Goal: Task Accomplishment & Management: Use online tool/utility

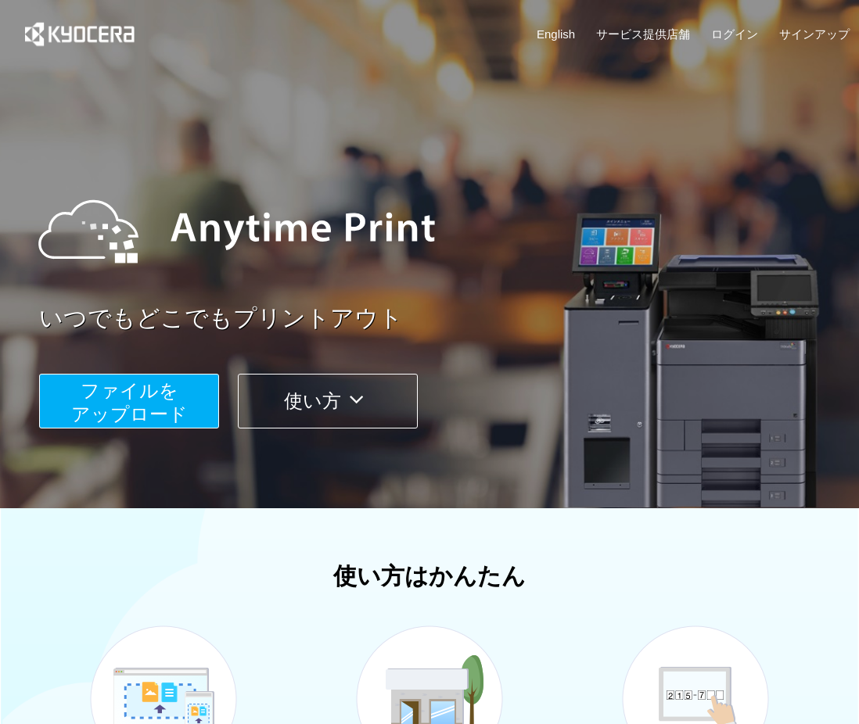
click at [137, 414] on span "ファイルを ​​アップロード" at bounding box center [129, 402] width 117 height 45
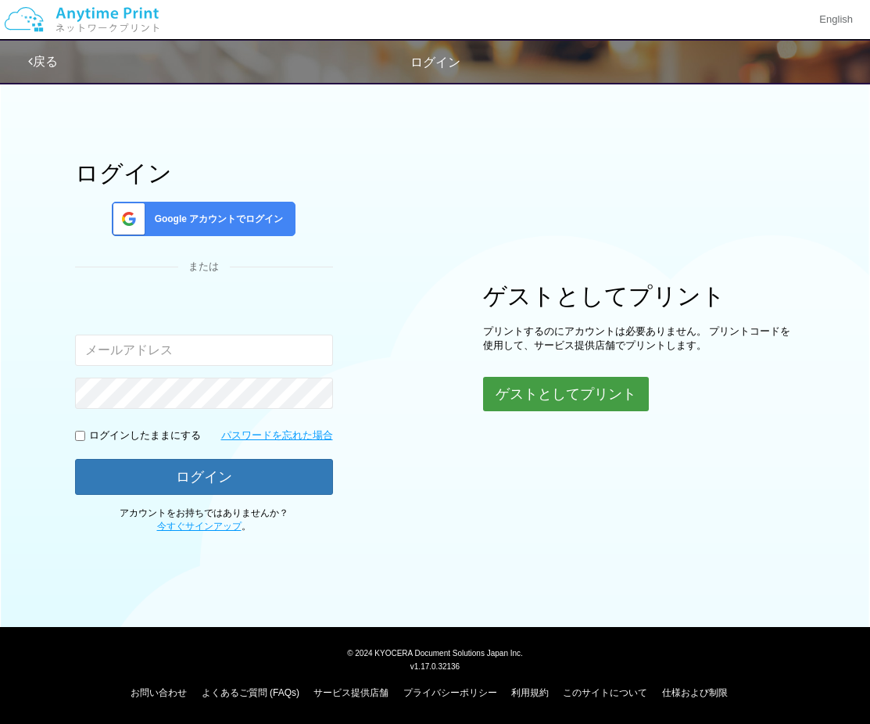
click at [584, 392] on button "ゲストとしてプリント" at bounding box center [566, 394] width 166 height 34
click at [536, 395] on button "ゲストとしてプリント" at bounding box center [566, 394] width 166 height 34
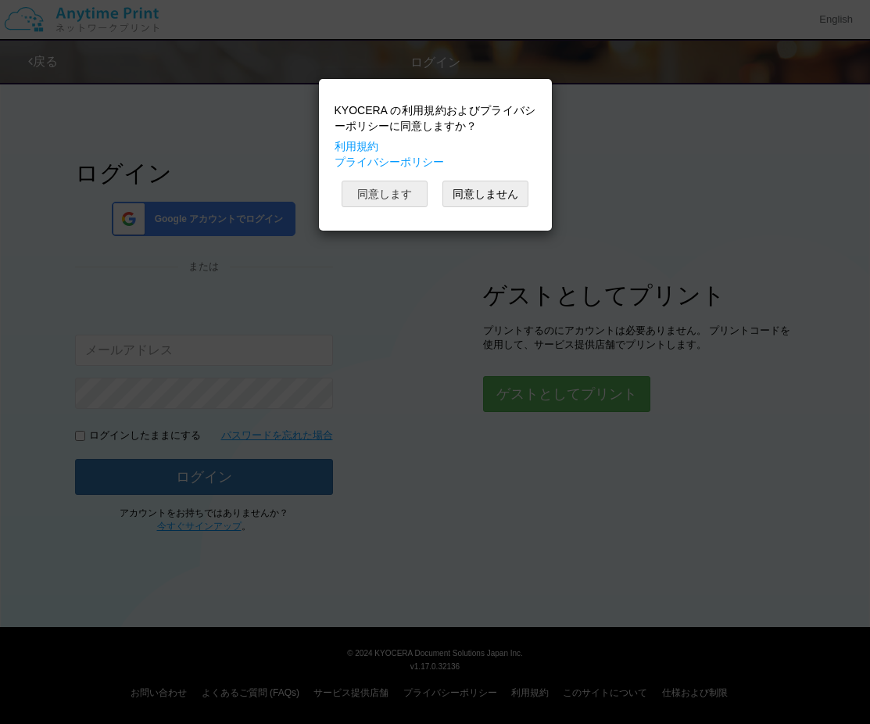
click at [383, 189] on button "同意します" at bounding box center [385, 194] width 86 height 27
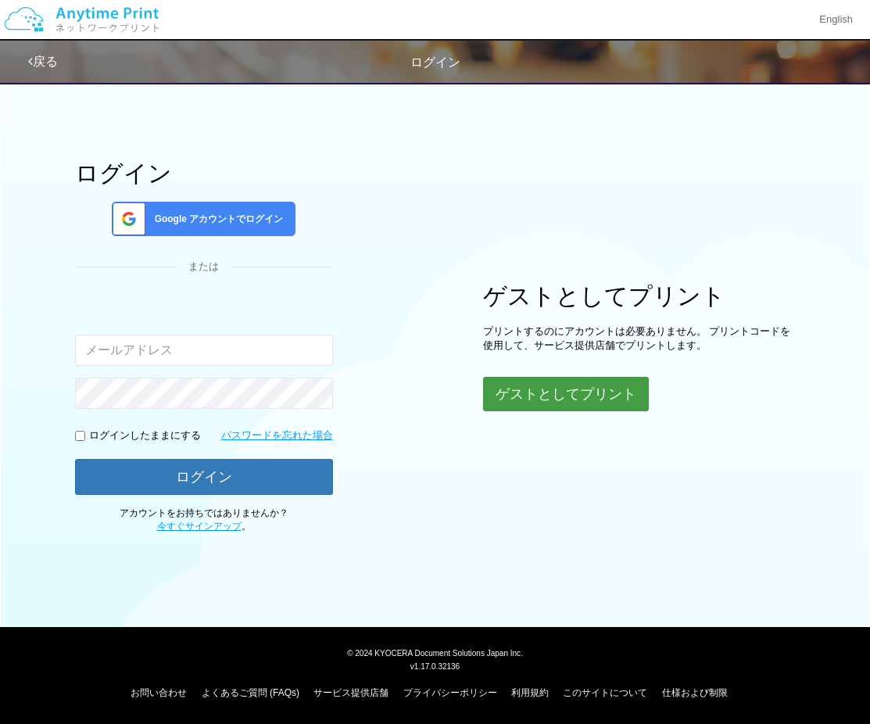
click at [552, 393] on button "ゲストとしてプリント" at bounding box center [566, 394] width 166 height 34
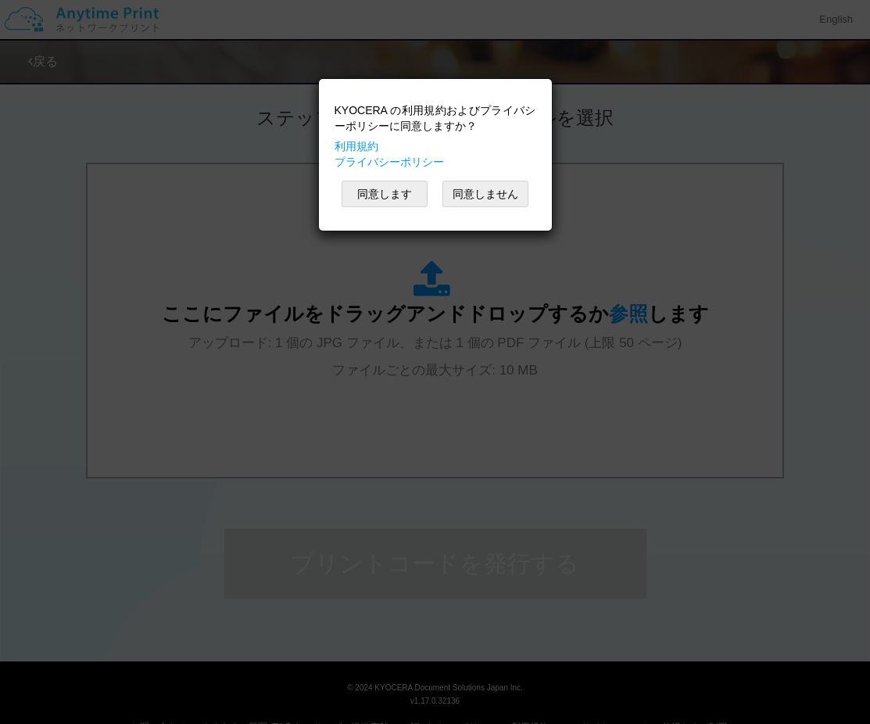
click at [505, 143] on div "KYOCERA の利用規約およびプライバシーポリシーに同意しますか？ 利用規約 プライバシーポリシー" at bounding box center [436, 135] width 202 height 67
click at [386, 184] on button "同意します" at bounding box center [385, 194] width 86 height 27
click at [376, 187] on button "同意します" at bounding box center [385, 194] width 86 height 27
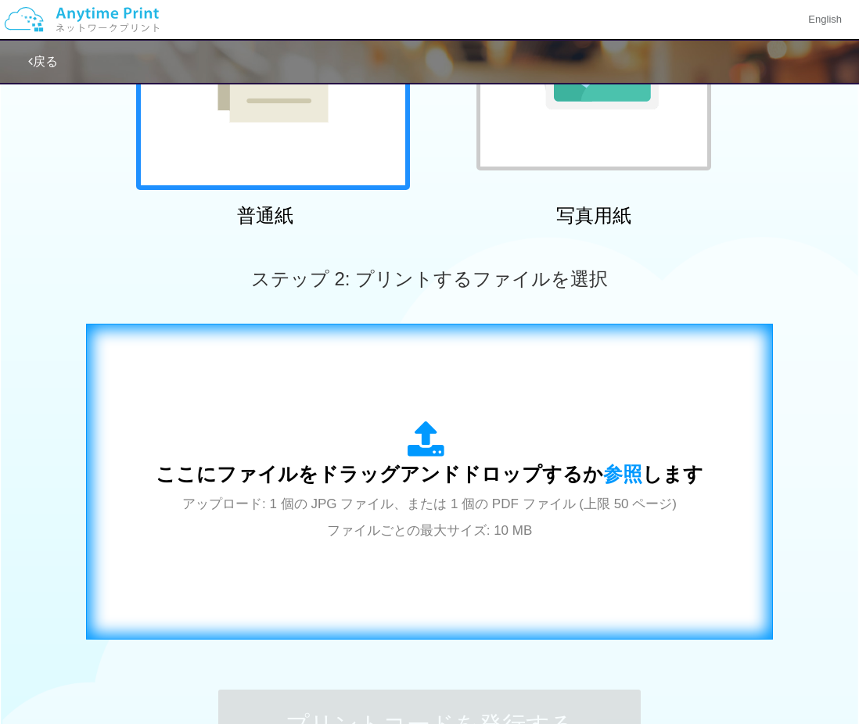
scroll to position [391, 0]
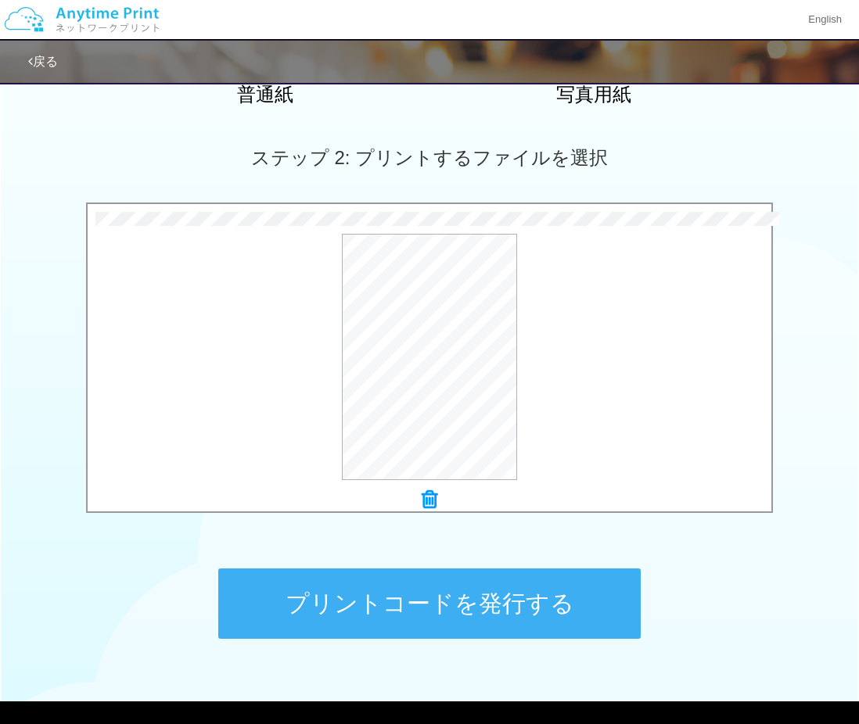
click at [507, 619] on button "プリントコードを発行する" at bounding box center [429, 604] width 422 height 70
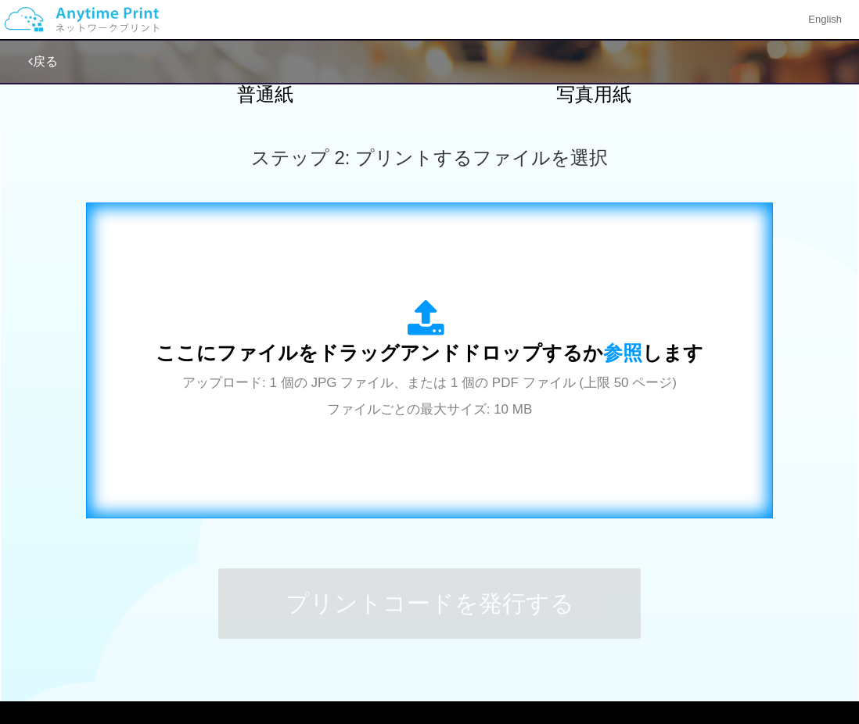
scroll to position [0, 0]
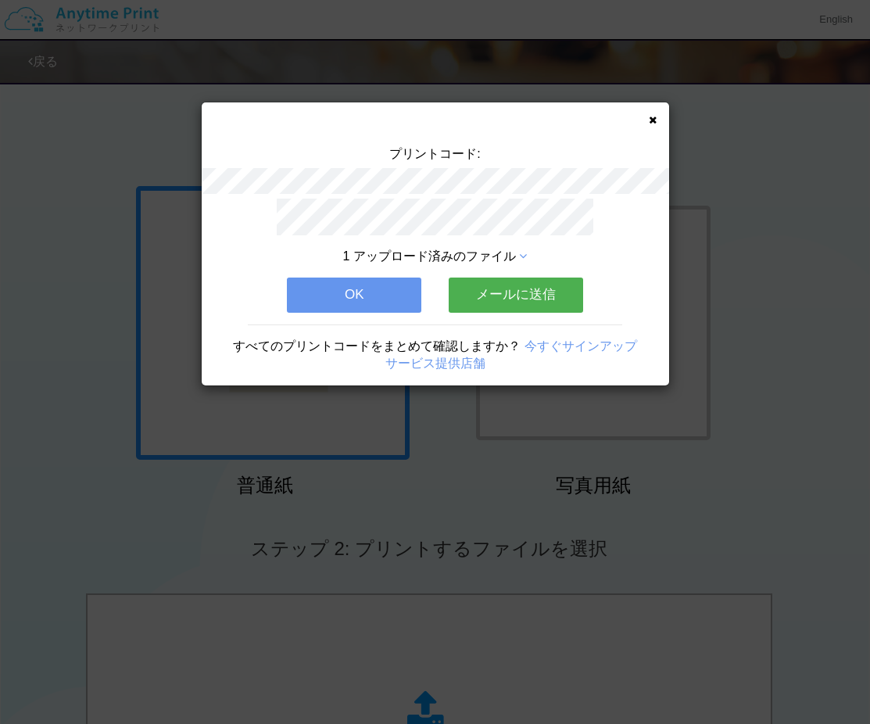
click at [327, 295] on button "OK" at bounding box center [354, 295] width 135 height 34
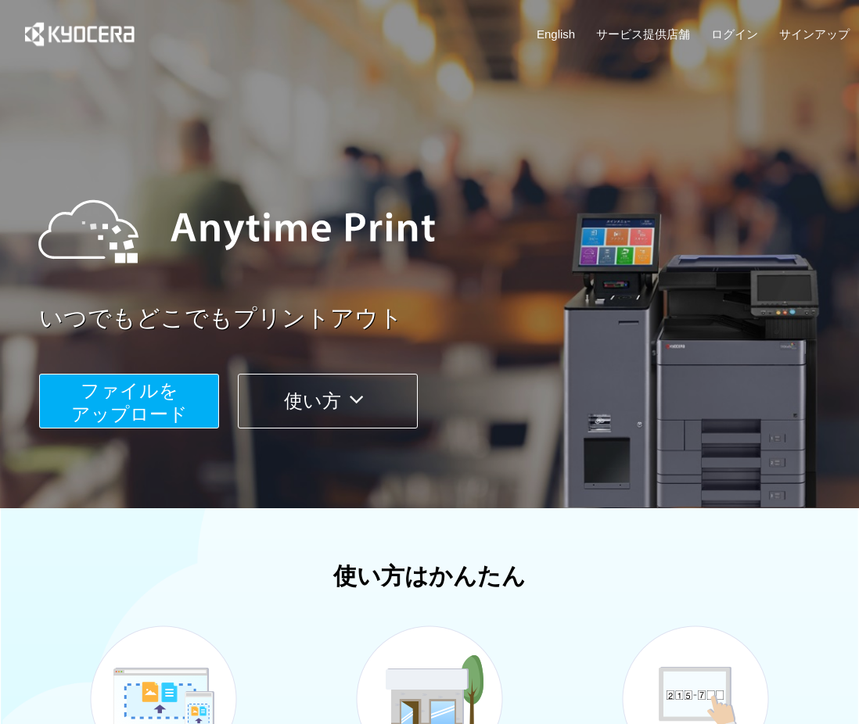
click at [169, 395] on span "ファイルを ​​アップロード" at bounding box center [129, 402] width 117 height 45
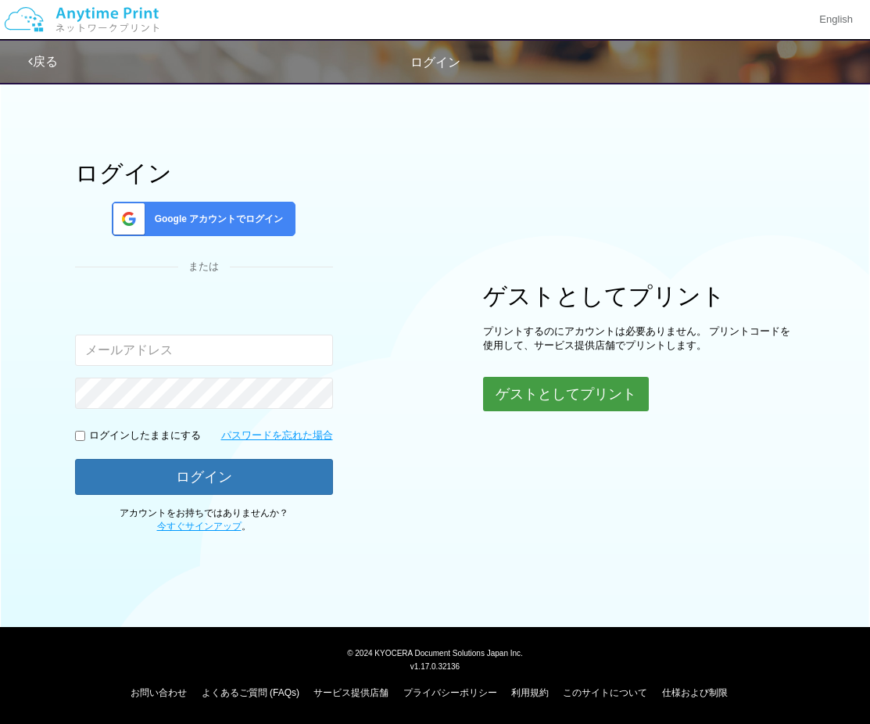
click at [551, 403] on button "ゲストとしてプリント" at bounding box center [566, 394] width 166 height 34
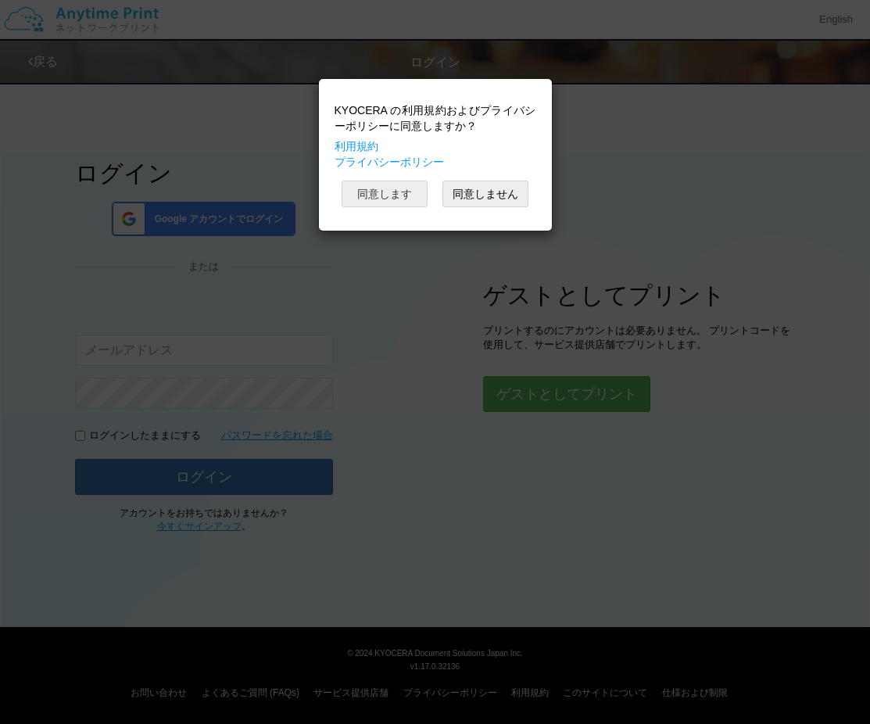
click at [361, 192] on button "同意します" at bounding box center [385, 194] width 86 height 27
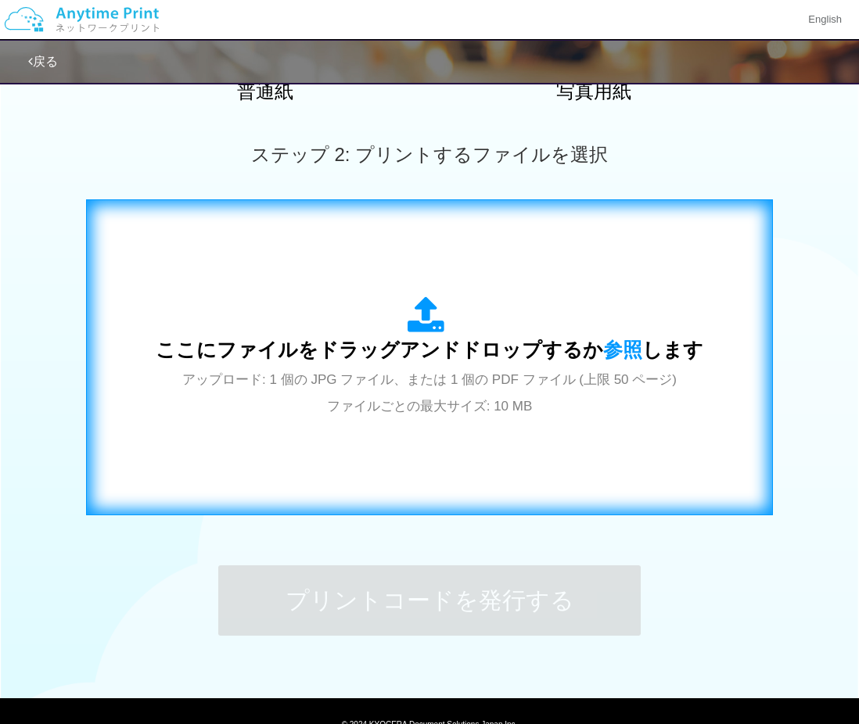
scroll to position [465, 0]
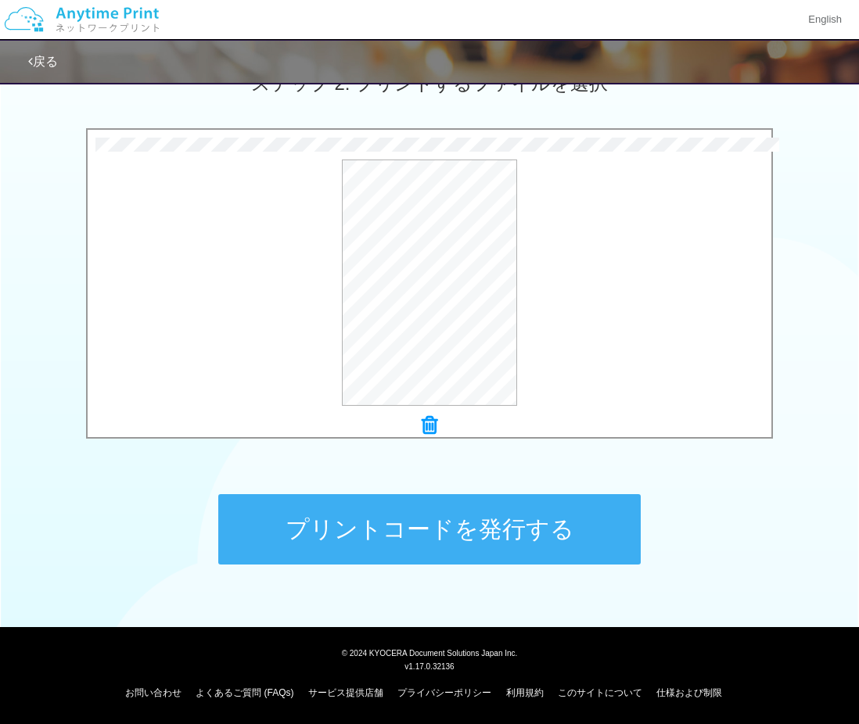
click at [480, 536] on button "プリントコードを発行する" at bounding box center [429, 529] width 422 height 70
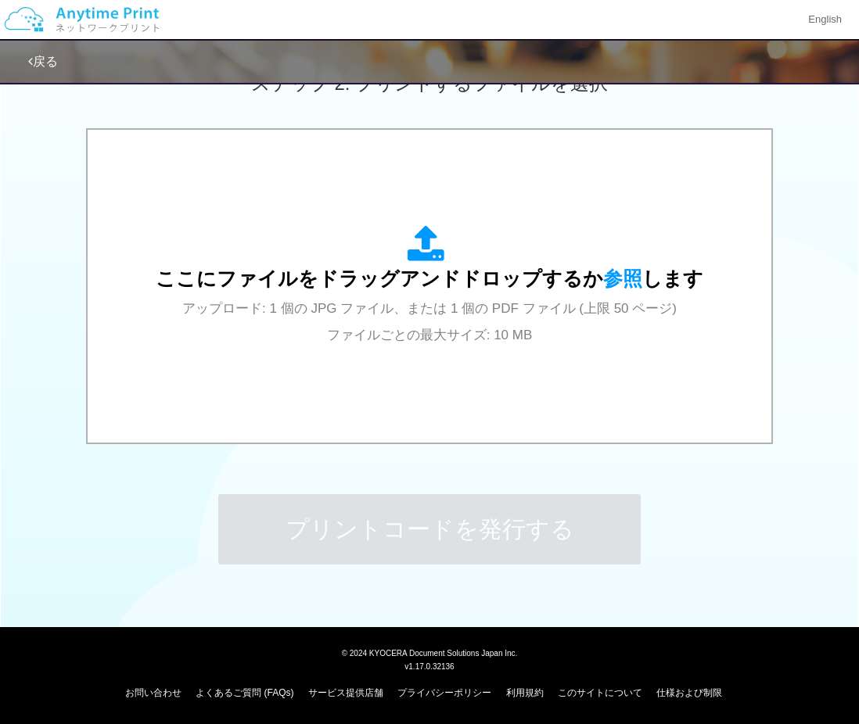
scroll to position [0, 0]
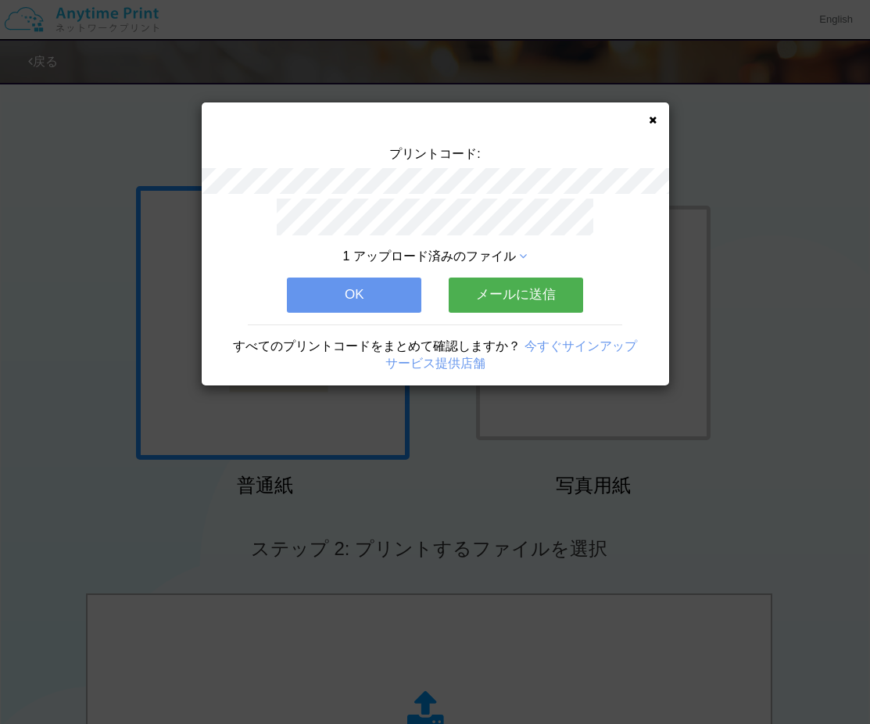
click at [645, 118] on div "プリントコード: 1 アップロード済みのファイル OK メールに送信 すべてのプリントコードをまとめて確認しますか？ 今すぐサインアップ サービス提供店舗" at bounding box center [436, 243] width 468 height 283
click at [649, 121] on icon at bounding box center [653, 120] width 8 height 10
